Goal: Task Accomplishment & Management: Use online tool/utility

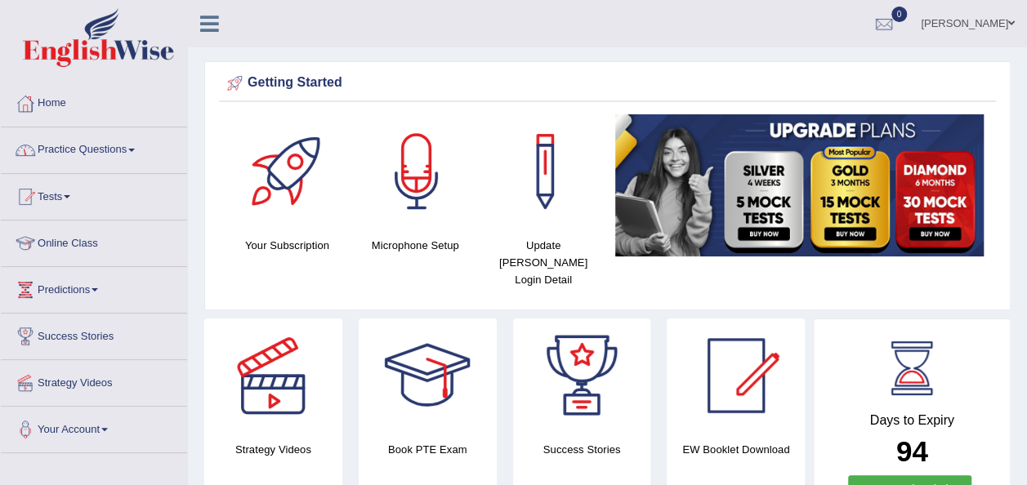
click at [135, 150] on span at bounding box center [131, 150] width 7 height 3
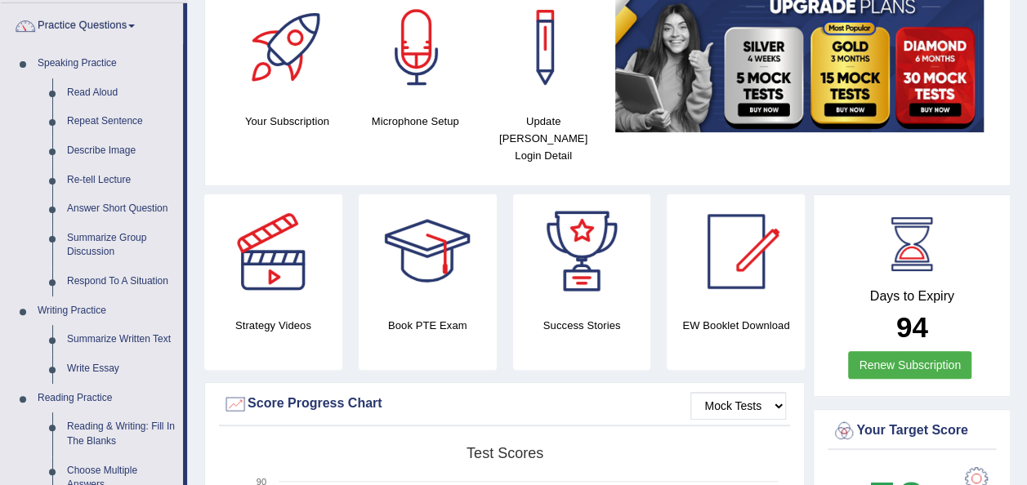
scroll to position [131, 0]
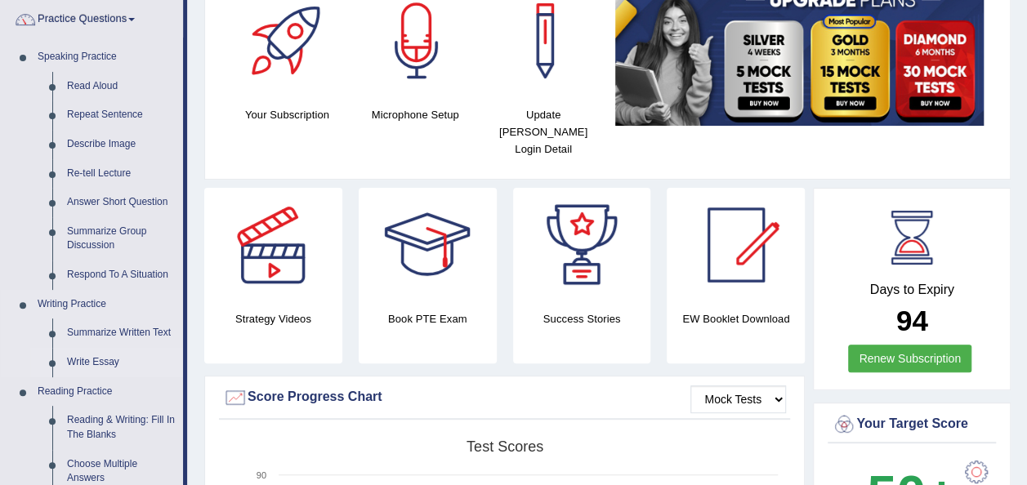
click at [102, 359] on link "Write Essay" at bounding box center [121, 362] width 123 height 29
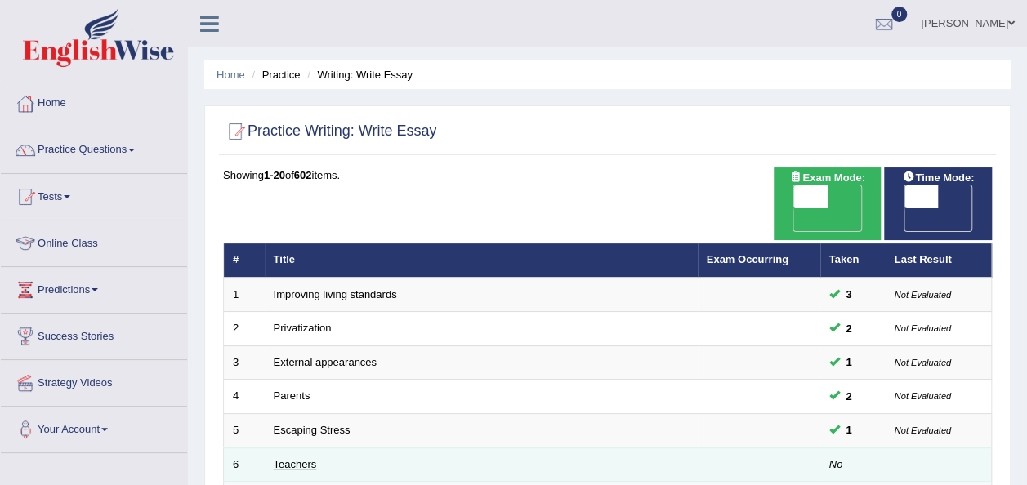
click at [293, 458] on link "Teachers" at bounding box center [295, 464] width 43 height 12
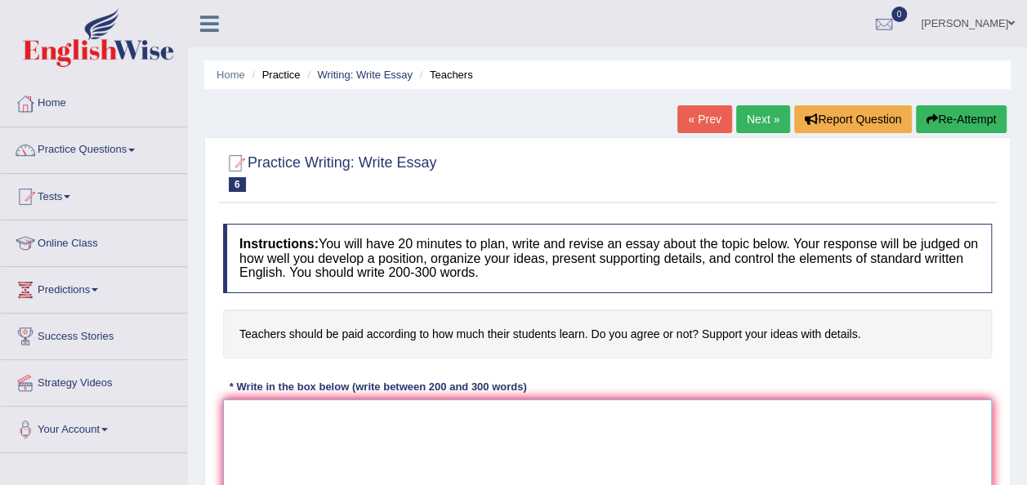
click at [242, 420] on textarea at bounding box center [607, 478] width 769 height 158
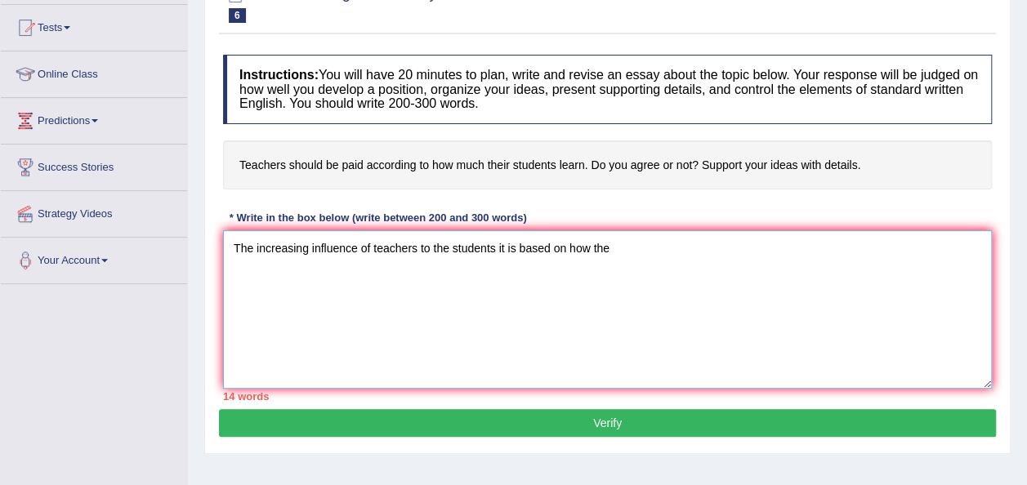
scroll to position [196, 0]
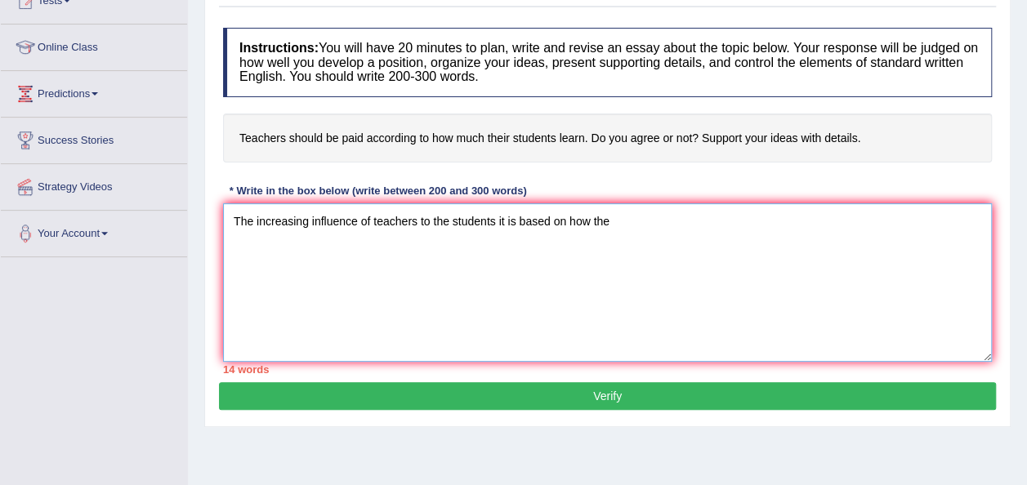
click at [502, 220] on textarea "The increasing influence of teachers to the students it is based on how the" at bounding box center [607, 282] width 769 height 158
click at [506, 220] on textarea "The increasing influence of teachers to the students it is based on how the" at bounding box center [607, 282] width 769 height 158
click at [599, 216] on textarea "The increasing influence of teachers to the students is based on how the" at bounding box center [607, 282] width 769 height 158
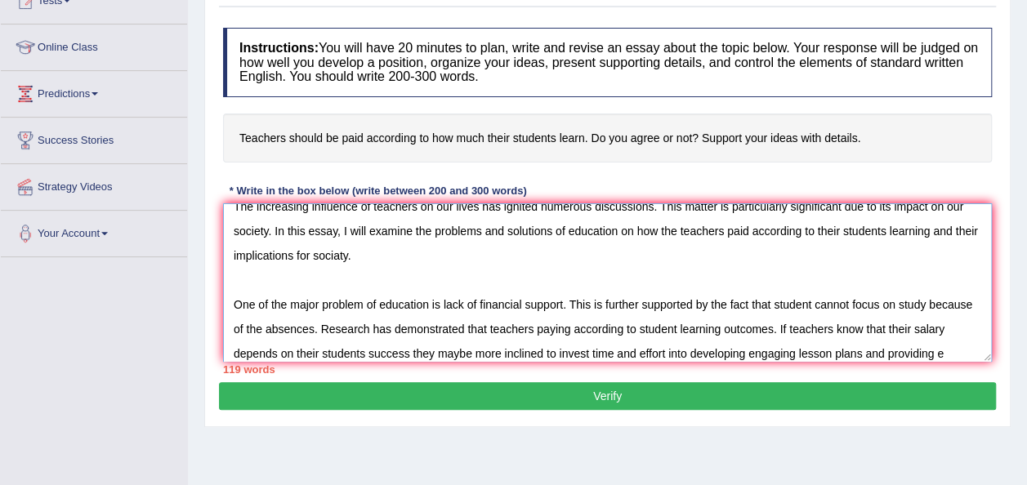
scroll to position [39, 0]
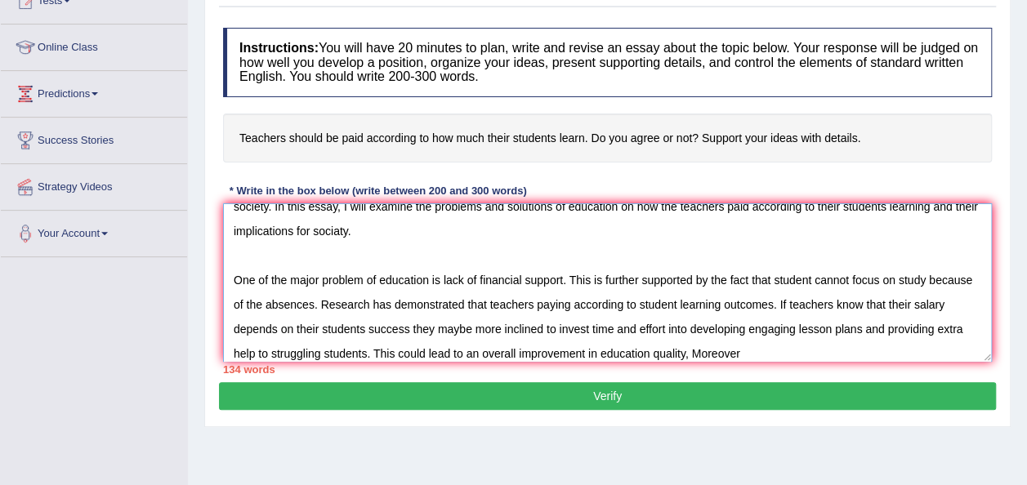
click at [720, 354] on textarea "The increasing influence of teachers on our lives has ignited numerous discussi…" at bounding box center [607, 282] width 769 height 158
click at [773, 348] on textarea "The increasing influence of teachers on our lives has ignited numerous discussi…" at bounding box center [607, 282] width 769 height 158
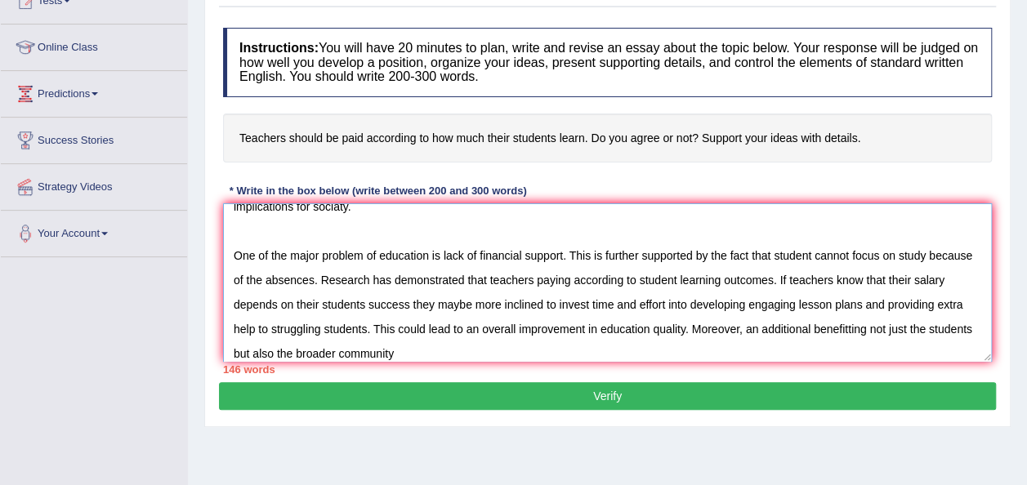
click at [897, 328] on textarea "The increasing influence of teachers on our lives has ignited numerous discussi…" at bounding box center [607, 282] width 769 height 158
click at [841, 328] on textarea "The increasing influence of teachers on our lives has ignited numerous discussi…" at bounding box center [607, 282] width 769 height 158
click at [944, 330] on textarea "The increasing influence of teachers on our lives has ignited numerous discussi…" at bounding box center [607, 282] width 769 height 158
click at [444, 352] on textarea "The increasing influence of teachers on our lives has ignited numerous discussi…" at bounding box center [607, 282] width 769 height 158
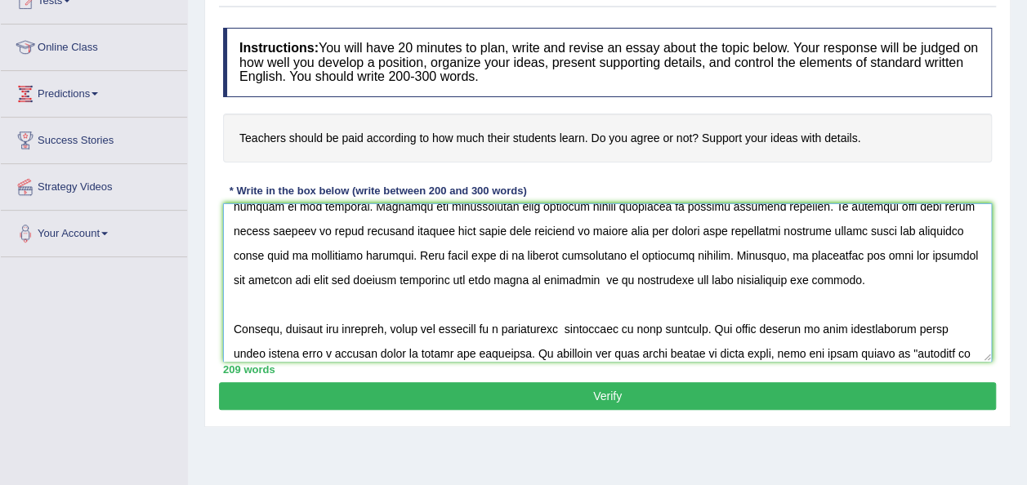
scroll to position [162, 0]
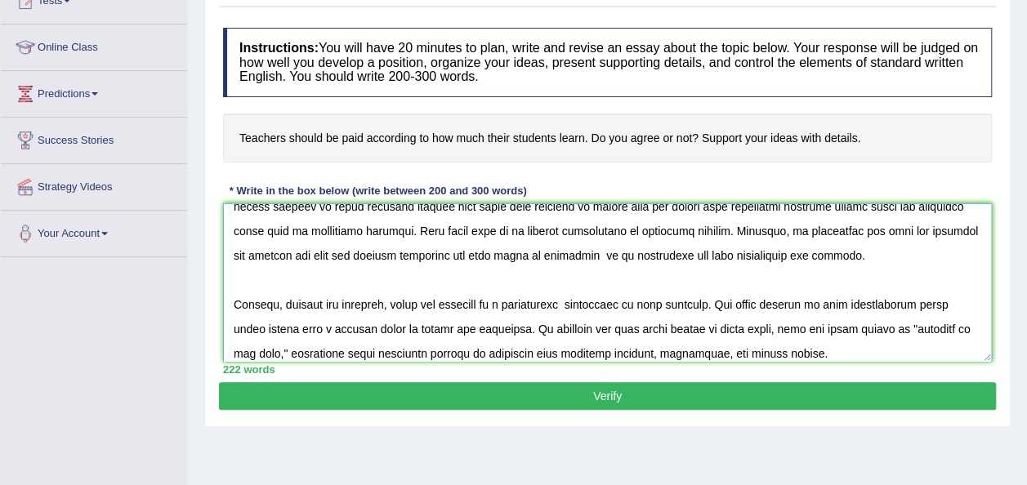
type textarea "The increasing influence of teachers on our lives has ignited numerous discussi…"
click at [598, 403] on button "Verify" at bounding box center [607, 396] width 777 height 28
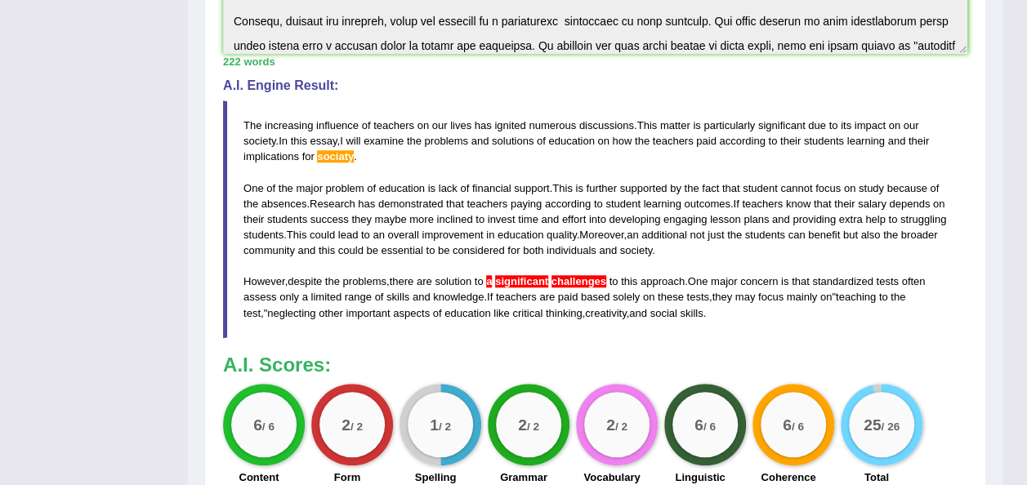
scroll to position [457, 0]
